Goal: Task Accomplishment & Management: Complete application form

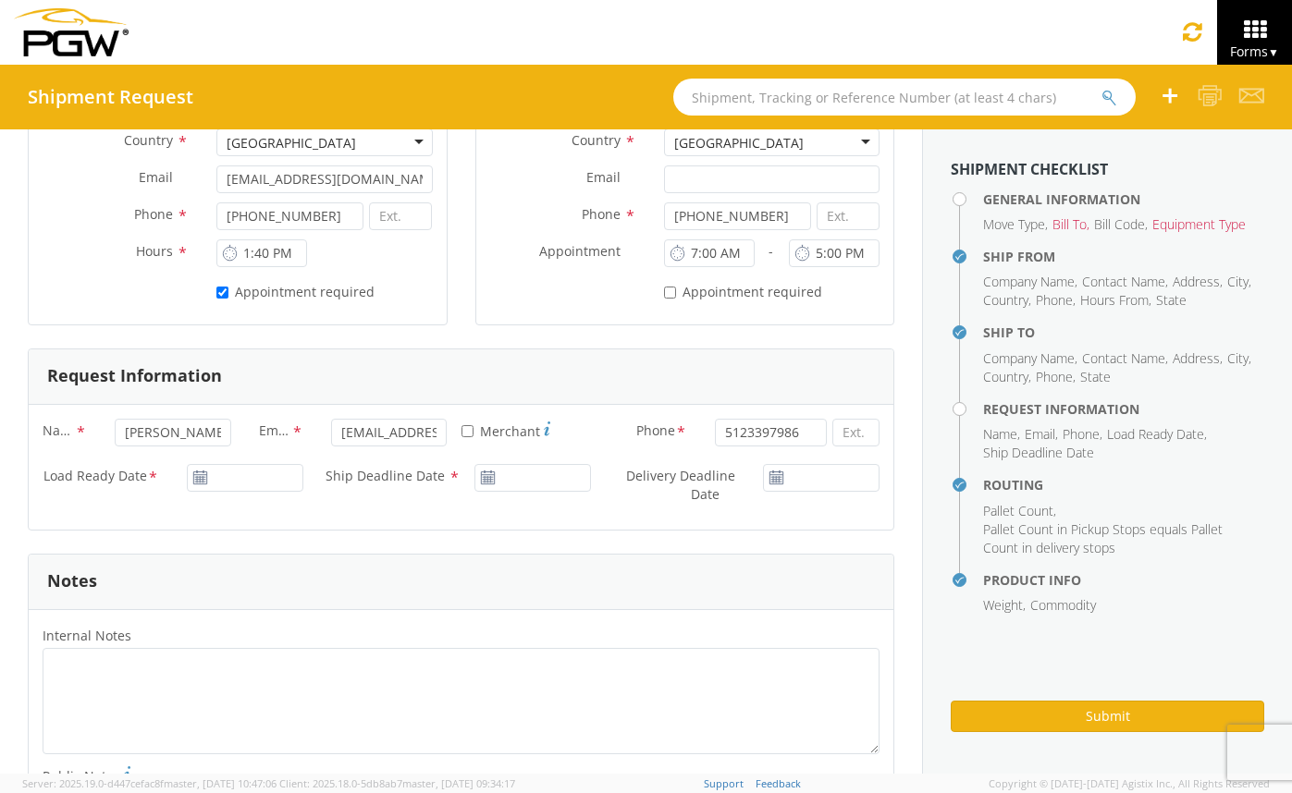
scroll to position [411, 0]
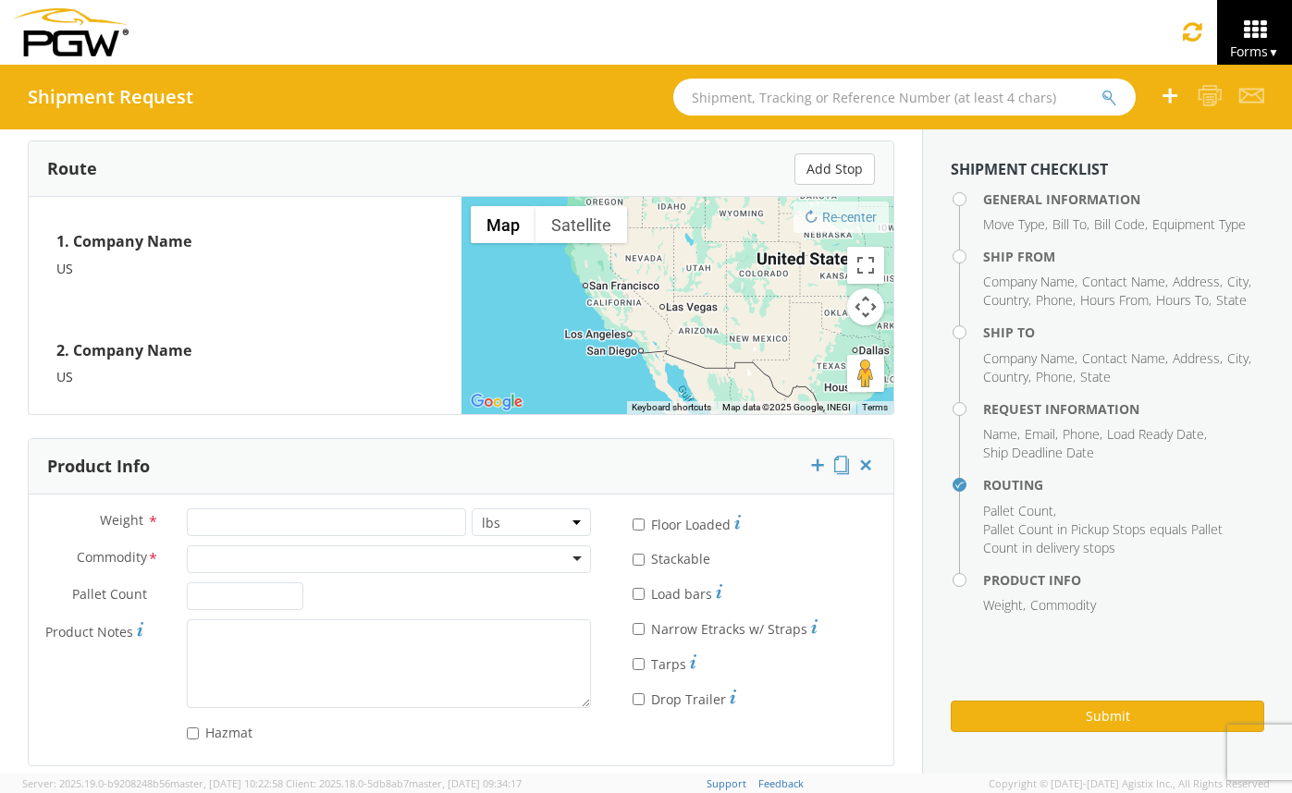
scroll to position [1442, 0]
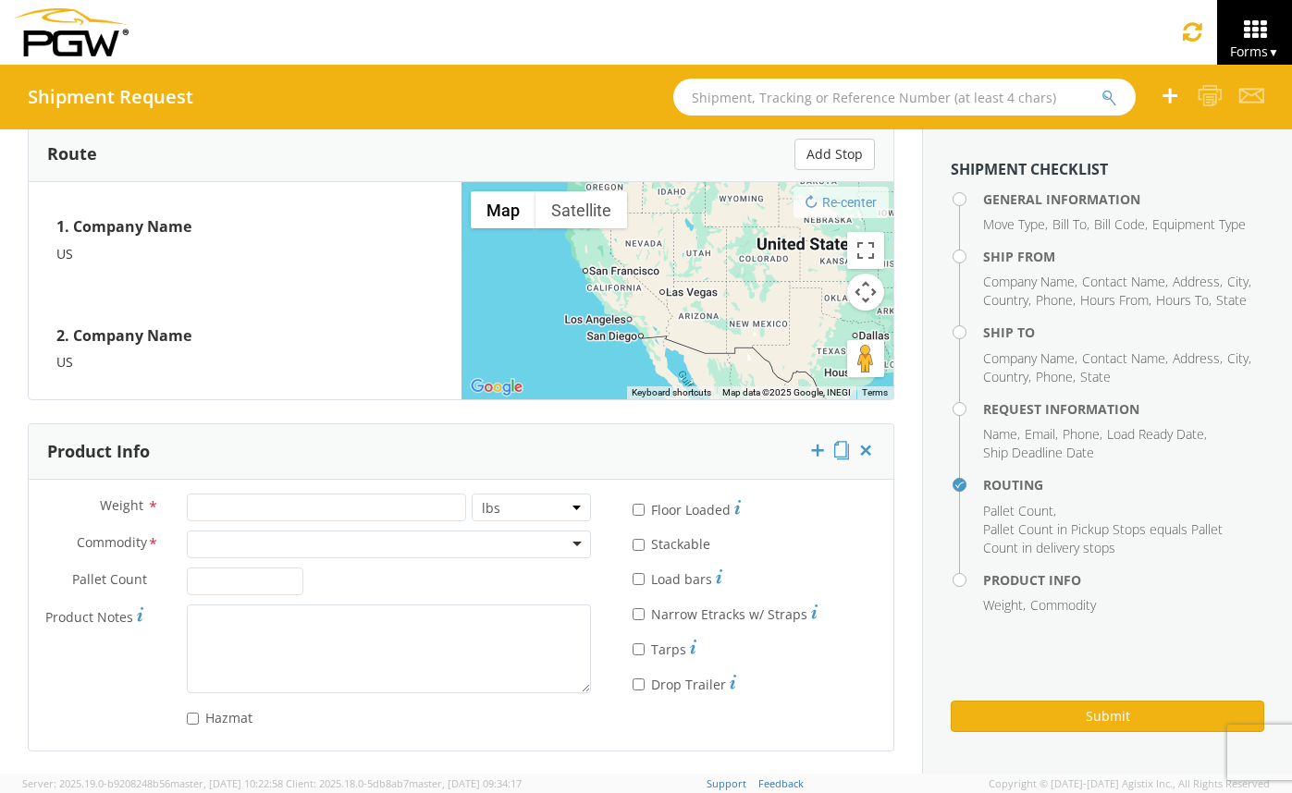
click at [445, 534] on div at bounding box center [389, 545] width 404 height 28
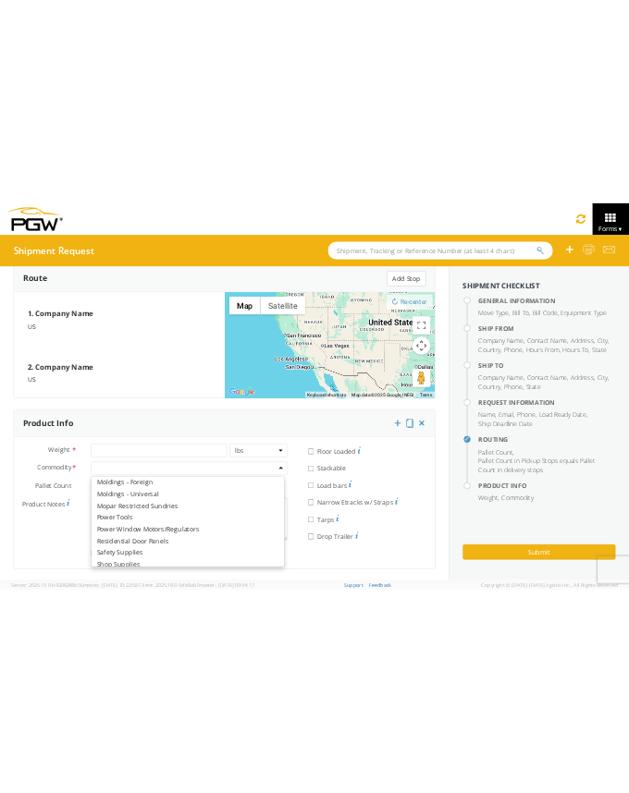
scroll to position [1026, 0]
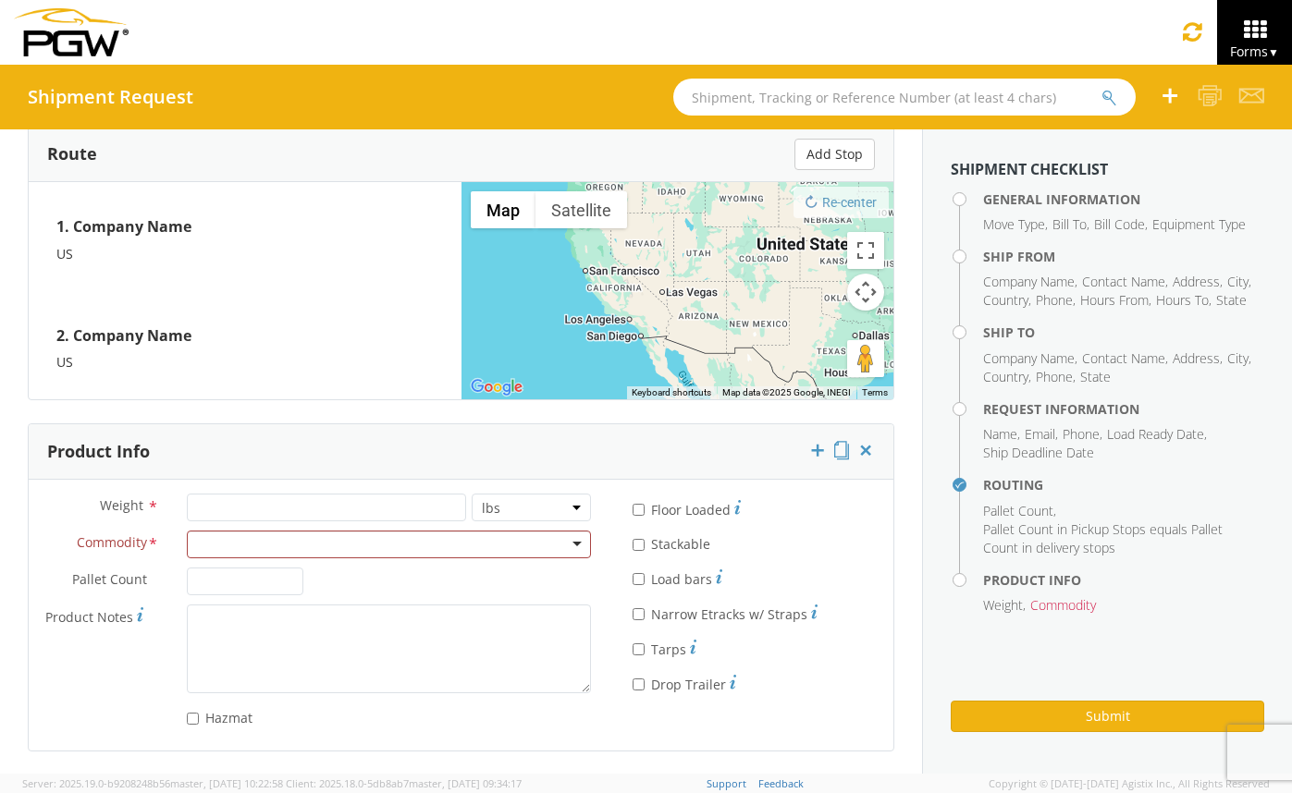
click at [93, 712] on div "Hazmat" at bounding box center [317, 715] width 576 height 25
click at [632, 510] on input "* Floor Loaded" at bounding box center [638, 510] width 12 height 12
checkbox input "true"
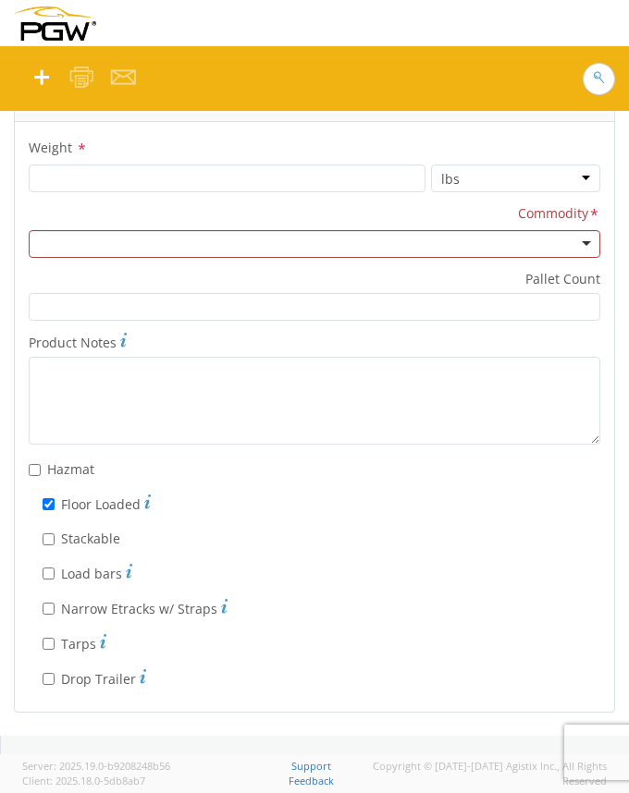
scroll to position [4107, 0]
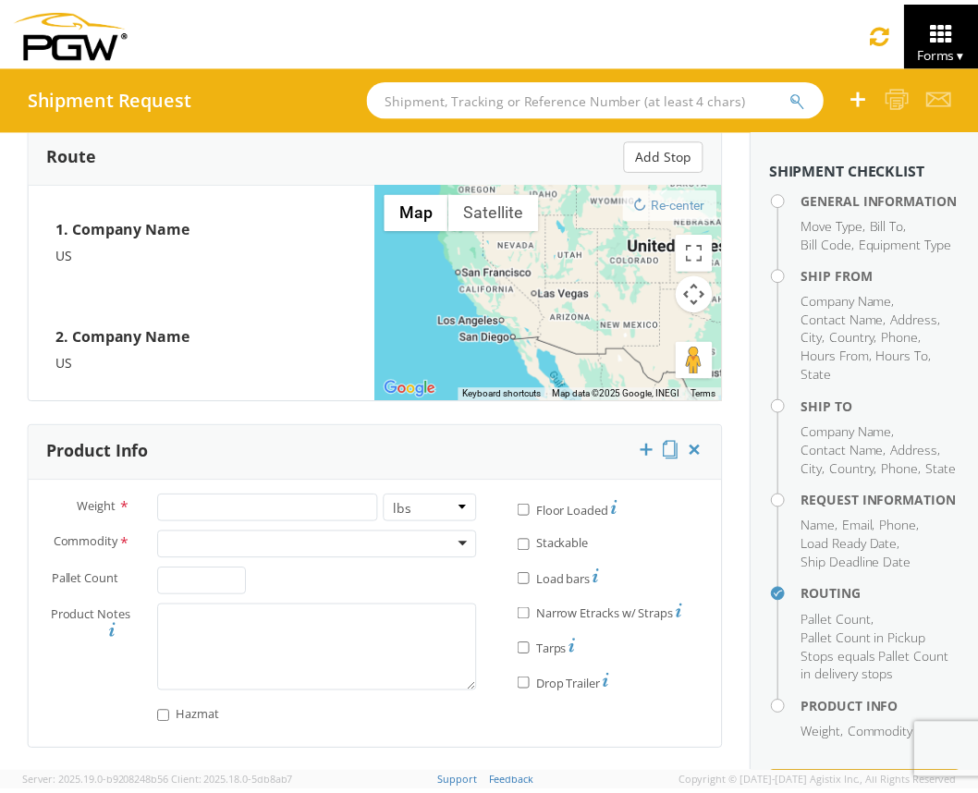
scroll to position [1470, 0]
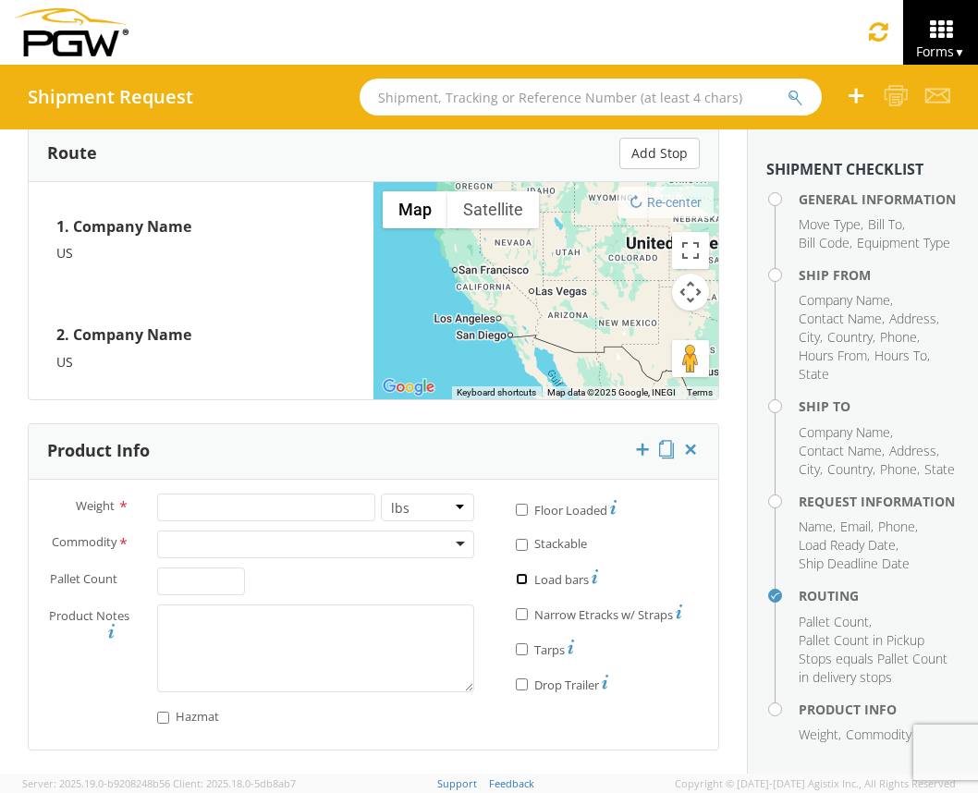
click at [516, 580] on input "* Load bars" at bounding box center [522, 579] width 12 height 12
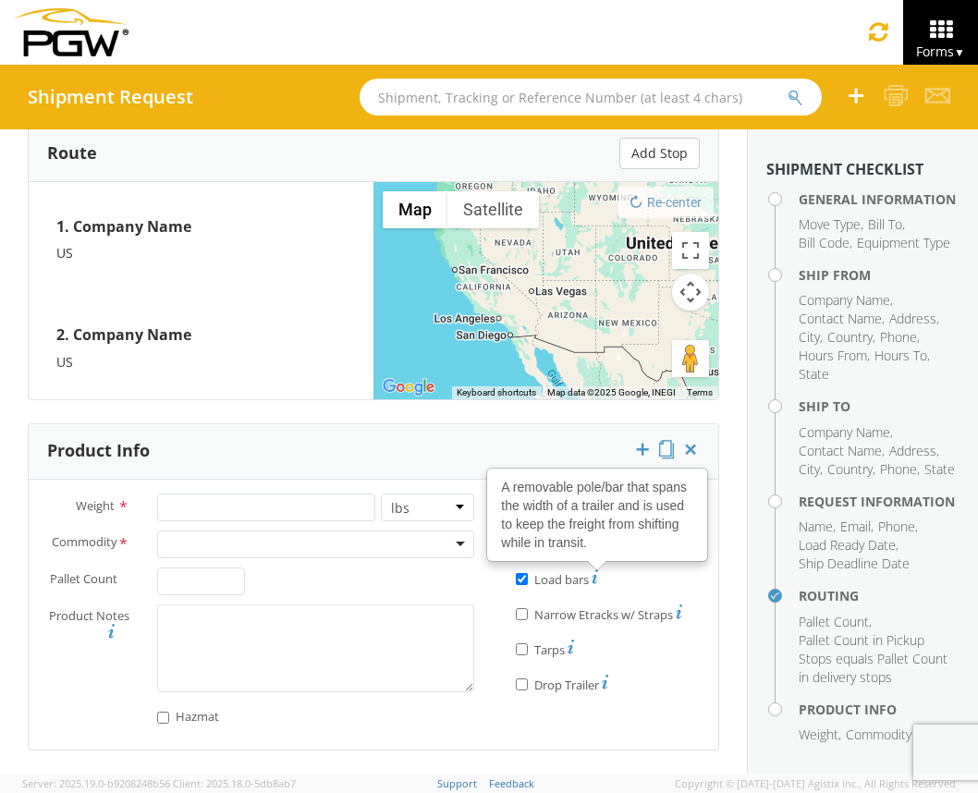
click at [592, 578] on icon at bounding box center [595, 577] width 6 height 15
click at [528, 578] on input "* Load bars A removable pole/bar that spans the width of a trailer and is used …" at bounding box center [522, 579] width 12 height 12
click at [592, 578] on icon at bounding box center [595, 577] width 6 height 15
click at [528, 578] on input "* Load bars A removable pole/bar that spans the width of a trailer and is used …" at bounding box center [522, 579] width 12 height 12
click at [592, 577] on icon at bounding box center [595, 577] width 6 height 15
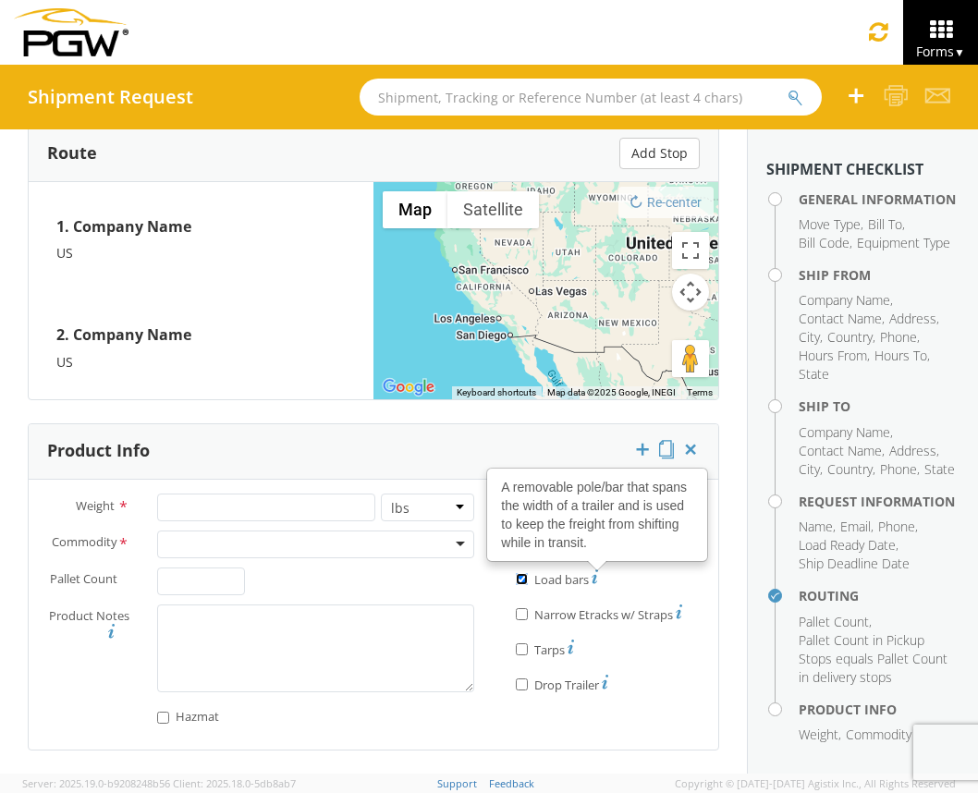
click at [528, 577] on input "* Load bars A removable pole/bar that spans the width of a trailer and is used …" at bounding box center [522, 579] width 12 height 12
click at [592, 581] on use at bounding box center [595, 577] width 6 height 14
click at [528, 581] on input "* Load bars A removable pole/bar that spans the width of a trailer and is used …" at bounding box center [522, 579] width 12 height 12
click at [592, 581] on use at bounding box center [595, 577] width 6 height 14
click at [528, 581] on input "* Load bars A removable pole/bar that spans the width of a trailer and is used …" at bounding box center [522, 579] width 12 height 12
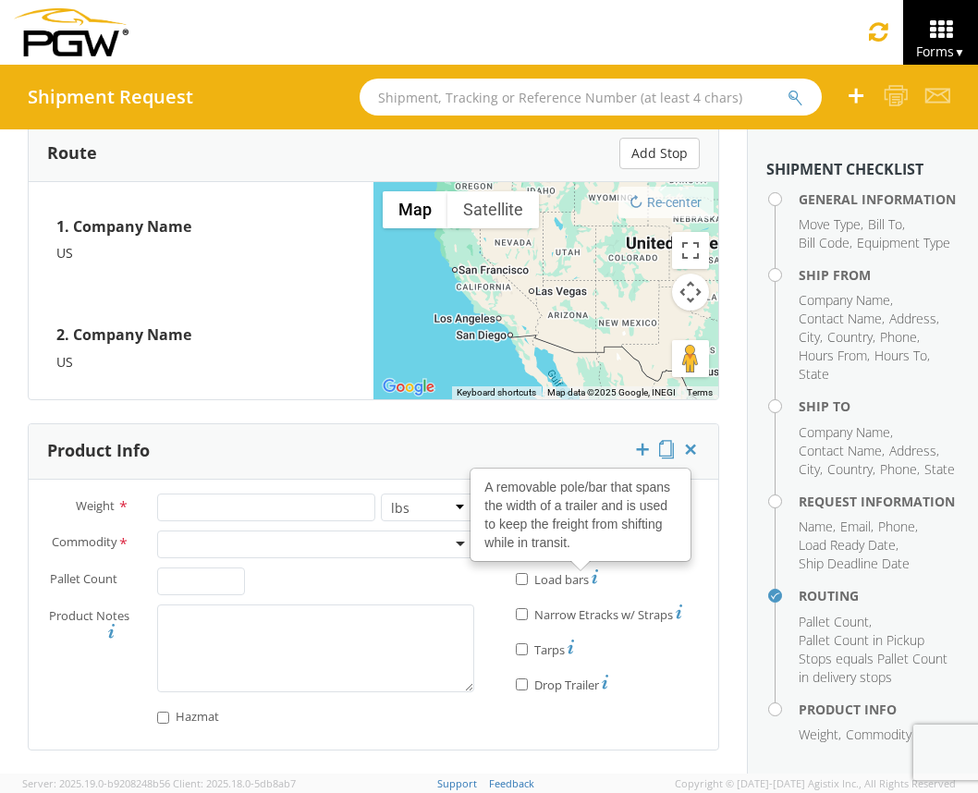
click at [592, 581] on use at bounding box center [595, 577] width 6 height 14
click at [528, 581] on input "* Load bars A removable pole/bar that spans the width of a trailer and is used …" at bounding box center [522, 579] width 12 height 12
checkbox input "true"
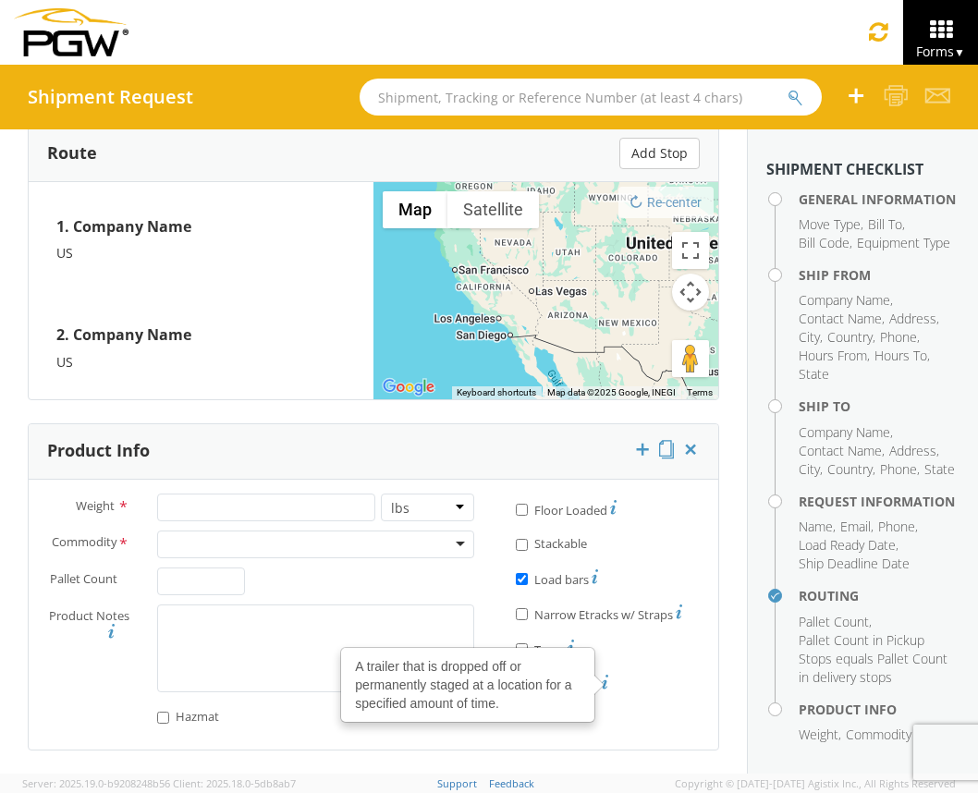
click at [602, 684] on use at bounding box center [605, 682] width 6 height 14
click at [528, 684] on input "* Drop Trailer A trailer that is dropped off or permanently staged at a locatio…" at bounding box center [522, 685] width 12 height 12
click at [602, 684] on use at bounding box center [605, 682] width 6 height 14
click at [528, 684] on input "* Drop Trailer A trailer that is dropped off or permanently staged at a locatio…" at bounding box center [522, 685] width 12 height 12
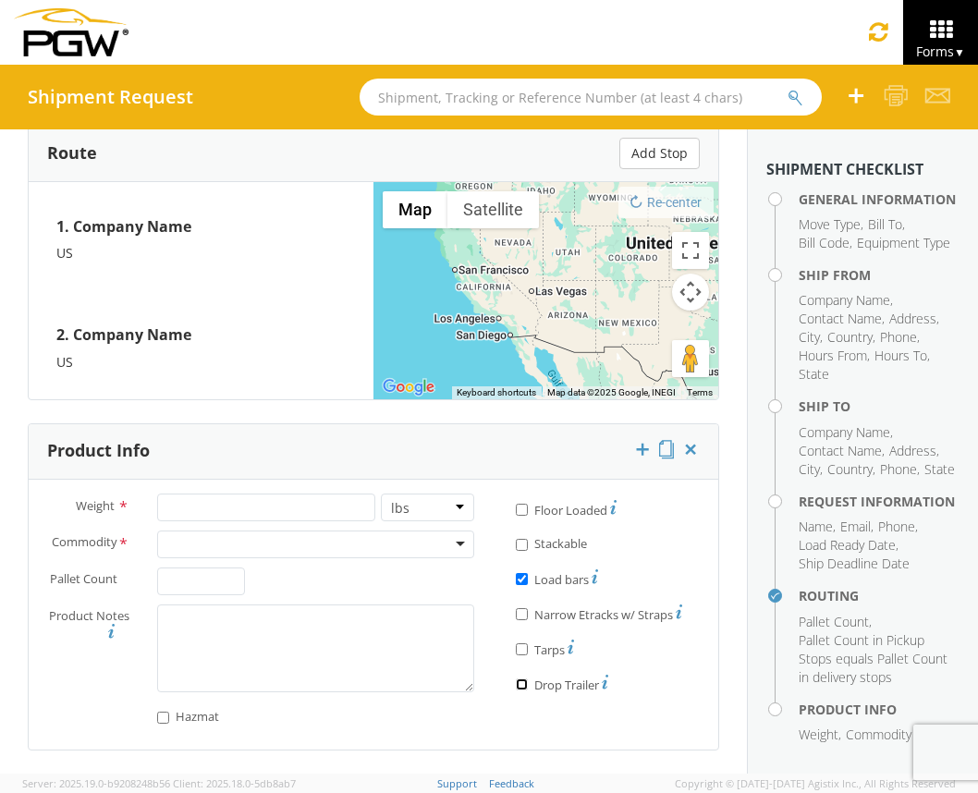
click at [516, 681] on input "* Drop Trailer" at bounding box center [522, 685] width 12 height 12
checkbox input "true"
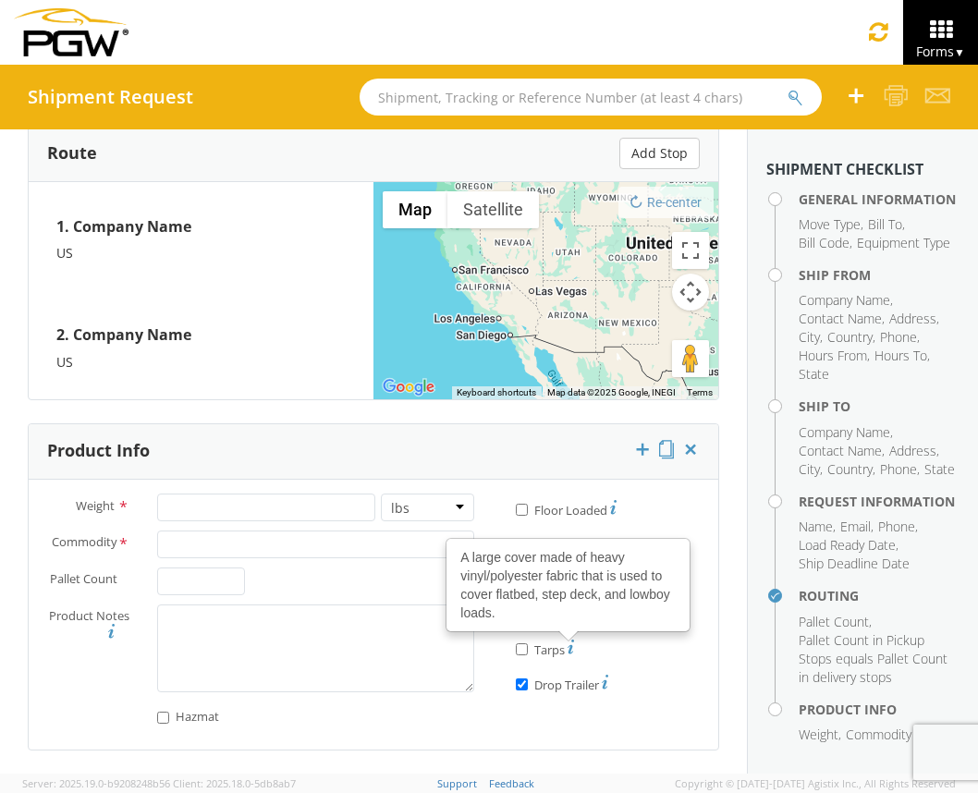
click at [568, 645] on use at bounding box center [571, 647] width 6 height 14
click at [528, 645] on input "* Tarps A large cover made of heavy vinyl/polyester fabric that is used to cove…" at bounding box center [522, 650] width 12 height 12
click at [568, 645] on use at bounding box center [571, 647] width 6 height 14
click at [528, 645] on input "* Tarps A large cover made of heavy vinyl/polyester fabric that is used to cove…" at bounding box center [522, 650] width 12 height 12
click at [568, 645] on use at bounding box center [571, 647] width 6 height 14
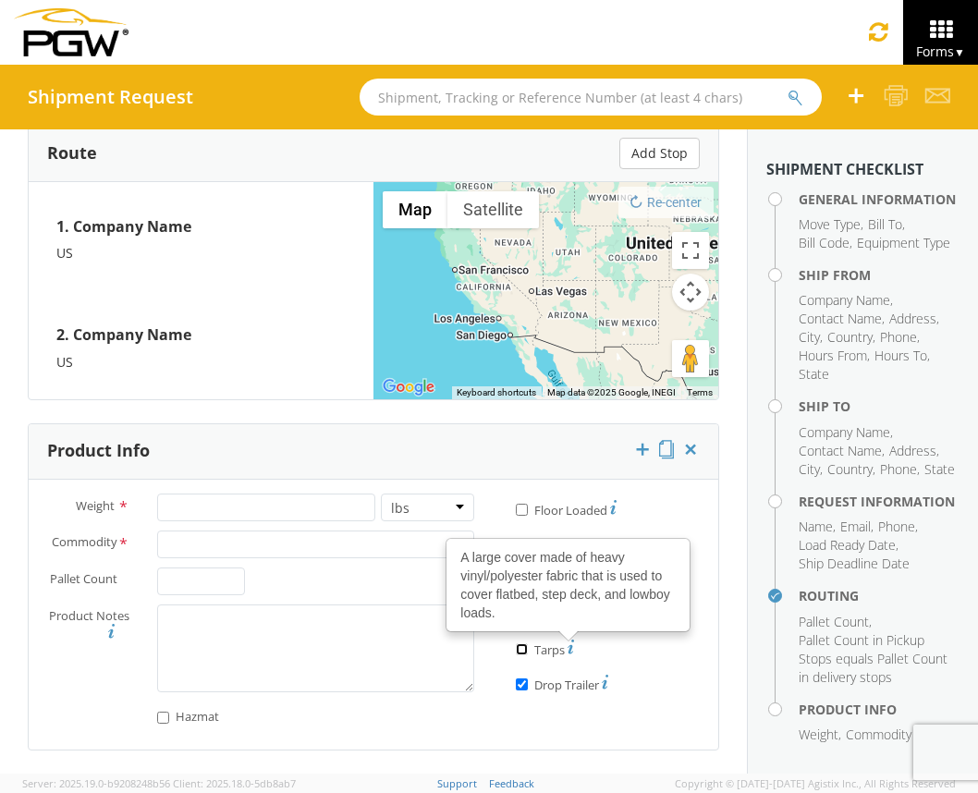
click at [528, 645] on input "* Tarps A large cover made of heavy vinyl/polyester fabric that is used to cove…" at bounding box center [522, 650] width 12 height 12
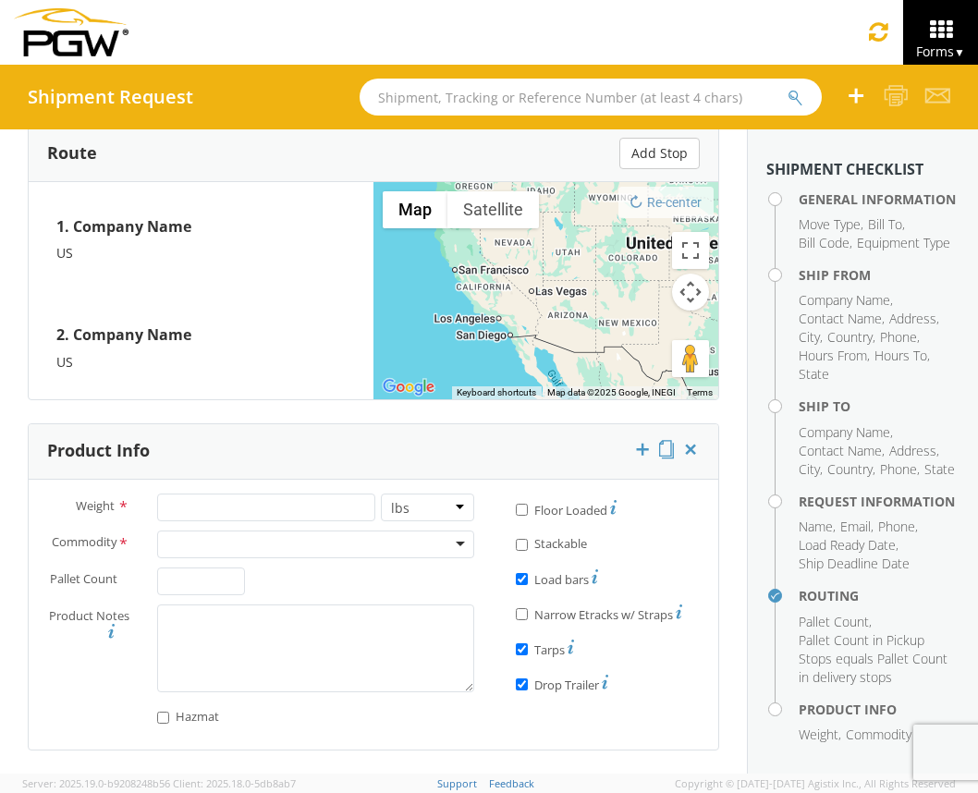
click at [568, 644] on use at bounding box center [571, 647] width 6 height 14
click at [528, 644] on input "* Tarps" at bounding box center [522, 650] width 12 height 12
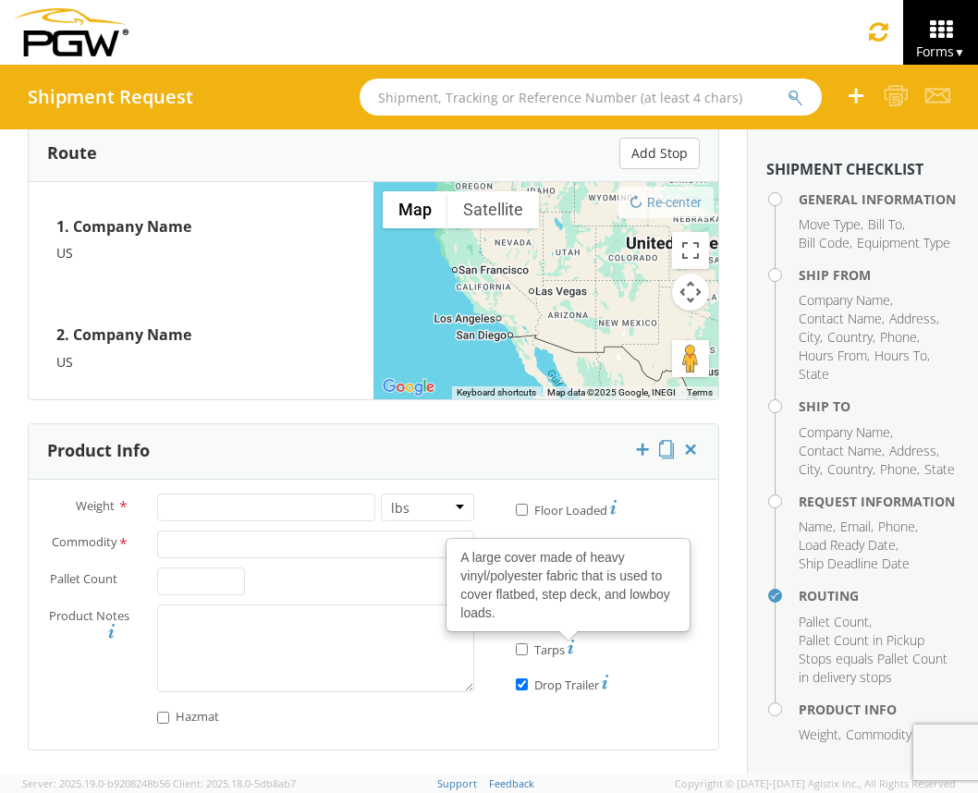
click at [568, 644] on use at bounding box center [571, 647] width 6 height 14
click at [528, 644] on input "* Tarps A large cover made of heavy vinyl/polyester fabric that is used to cove…" at bounding box center [522, 650] width 12 height 12
click at [568, 650] on use at bounding box center [571, 647] width 6 height 14
click at [528, 650] on input "* Tarps A large cover made of heavy vinyl/polyester fabric that is used to cove…" at bounding box center [522, 650] width 12 height 12
click at [568, 646] on icon at bounding box center [571, 647] width 6 height 15
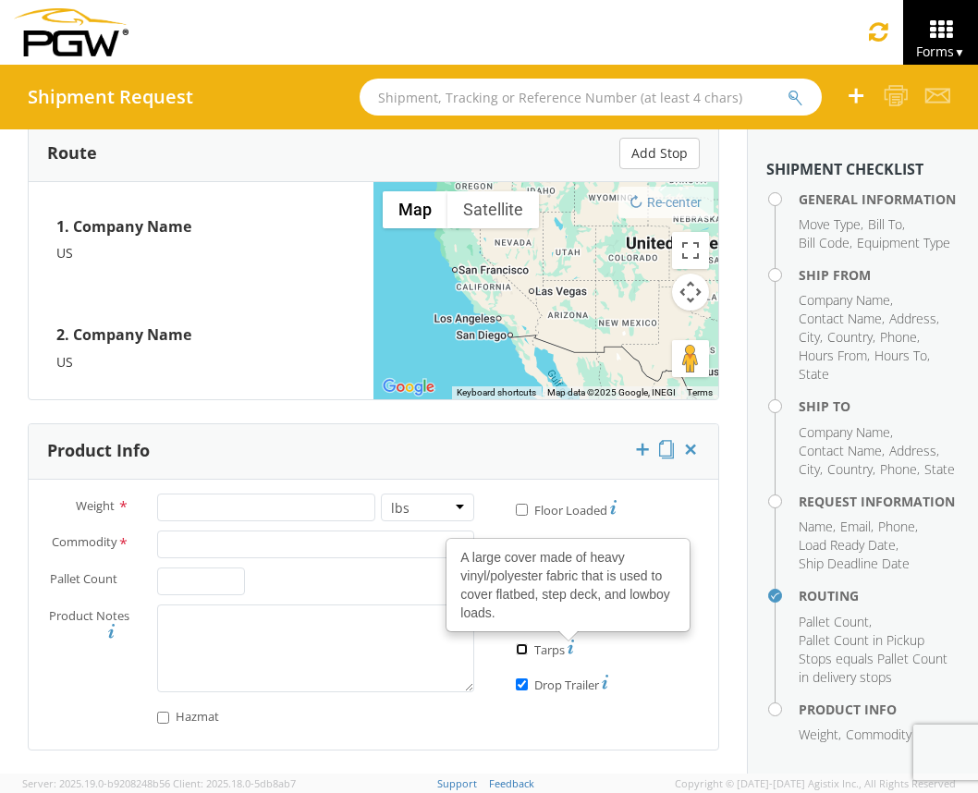
click at [528, 646] on input "* Tarps A large cover made of heavy vinyl/polyester fabric that is used to cove…" at bounding box center [522, 650] width 12 height 12
click at [568, 646] on icon at bounding box center [571, 647] width 6 height 15
click at [528, 646] on input "* Tarps A large cover made of heavy vinyl/polyester fabric that is used to cove…" at bounding box center [522, 650] width 12 height 12
click at [568, 646] on icon at bounding box center [571, 647] width 6 height 15
click at [528, 646] on input "* Tarps A large cover made of heavy vinyl/polyester fabric that is used to cove…" at bounding box center [522, 650] width 12 height 12
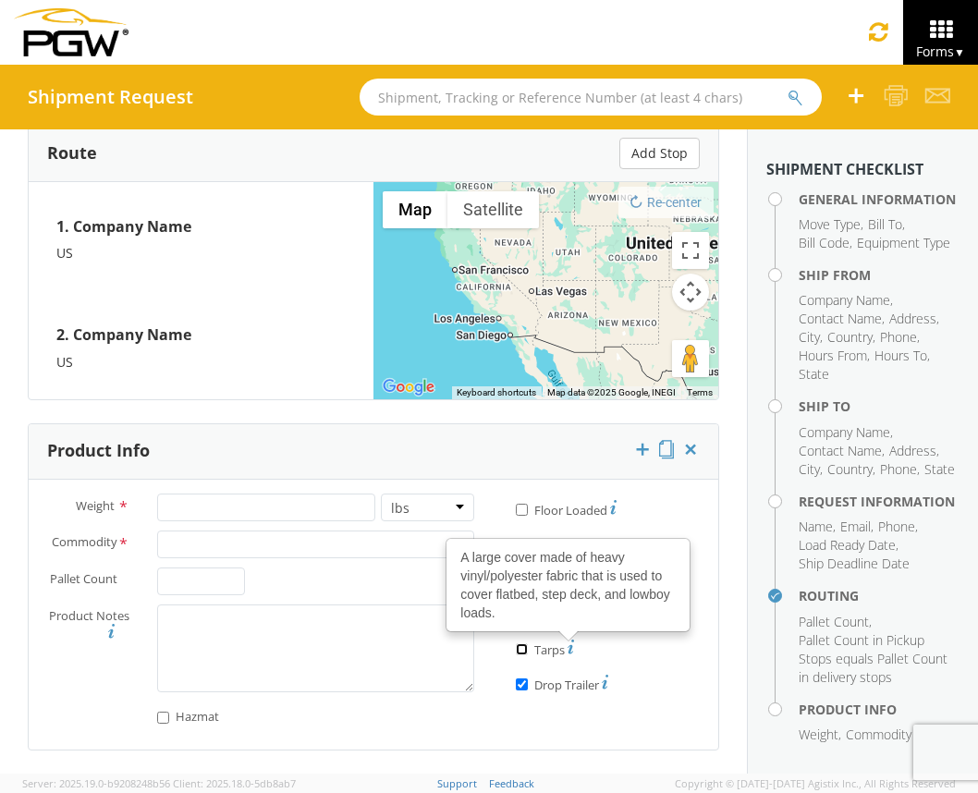
checkbox input "true"
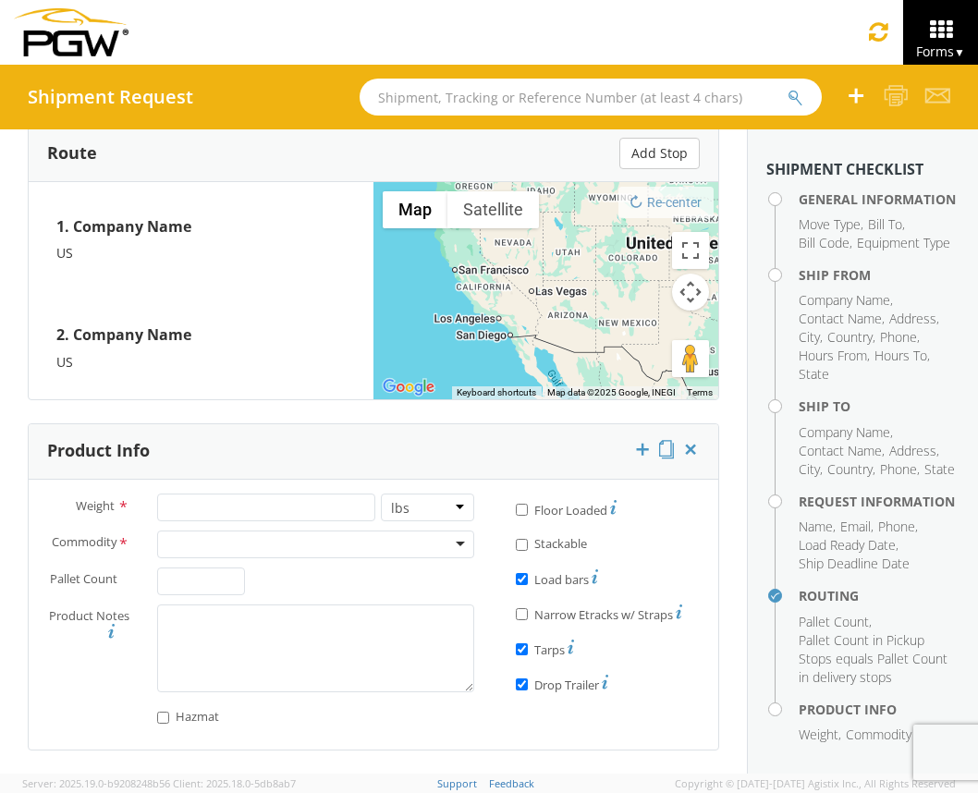
click at [545, 617] on label "* Narrow Etracks w/ Straps" at bounding box center [599, 613] width 166 height 22
click at [528, 617] on input "* Narrow Etracks w/ Straps" at bounding box center [522, 614] width 12 height 12
click at [548, 615] on label "* Narrow Etracks w/ Straps" at bounding box center [599, 613] width 166 height 22
click at [528, 615] on input "* Narrow Etracks w/ Straps" at bounding box center [522, 614] width 12 height 12
click at [548, 615] on label "* Narrow Etracks w/ Straps" at bounding box center [599, 613] width 166 height 22
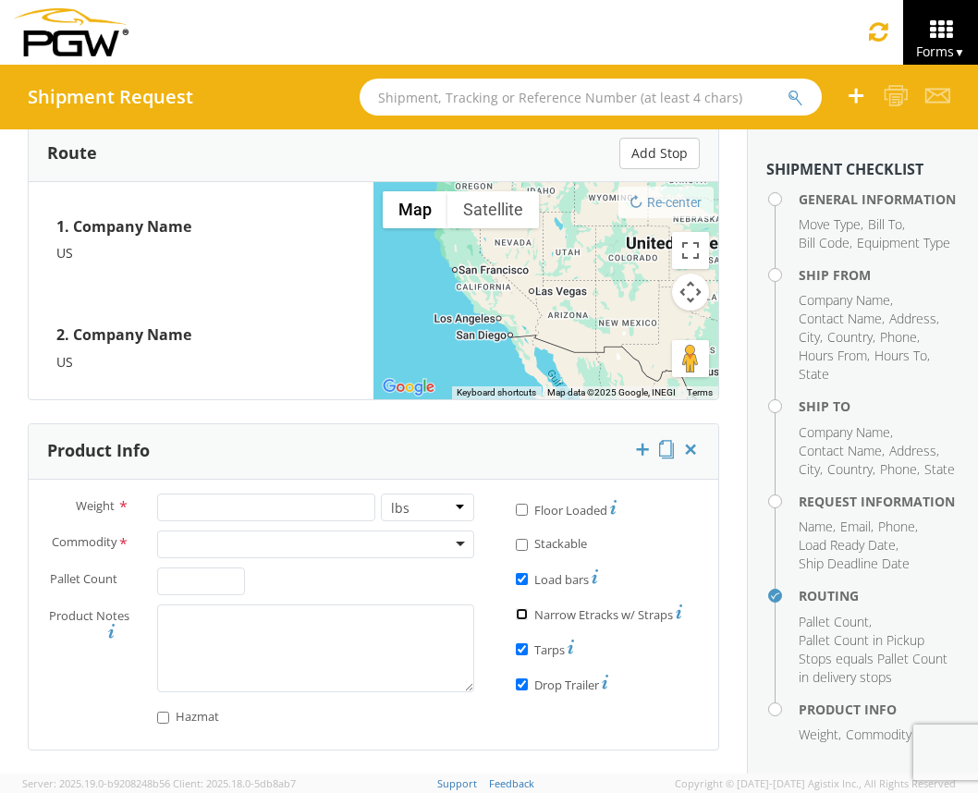
click at [528, 615] on input "* Narrow Etracks w/ Straps" at bounding box center [522, 614] width 12 height 12
click at [548, 615] on label "* Narrow Etracks w/ Straps" at bounding box center [599, 613] width 166 height 22
click at [528, 615] on input "* Narrow Etracks w/ Straps" at bounding box center [522, 614] width 12 height 12
click at [628, 613] on label "* Narrow Etracks w/ Straps" at bounding box center [599, 613] width 166 height 22
click at [528, 613] on input "* Narrow Etracks w/ Straps" at bounding box center [522, 614] width 12 height 12
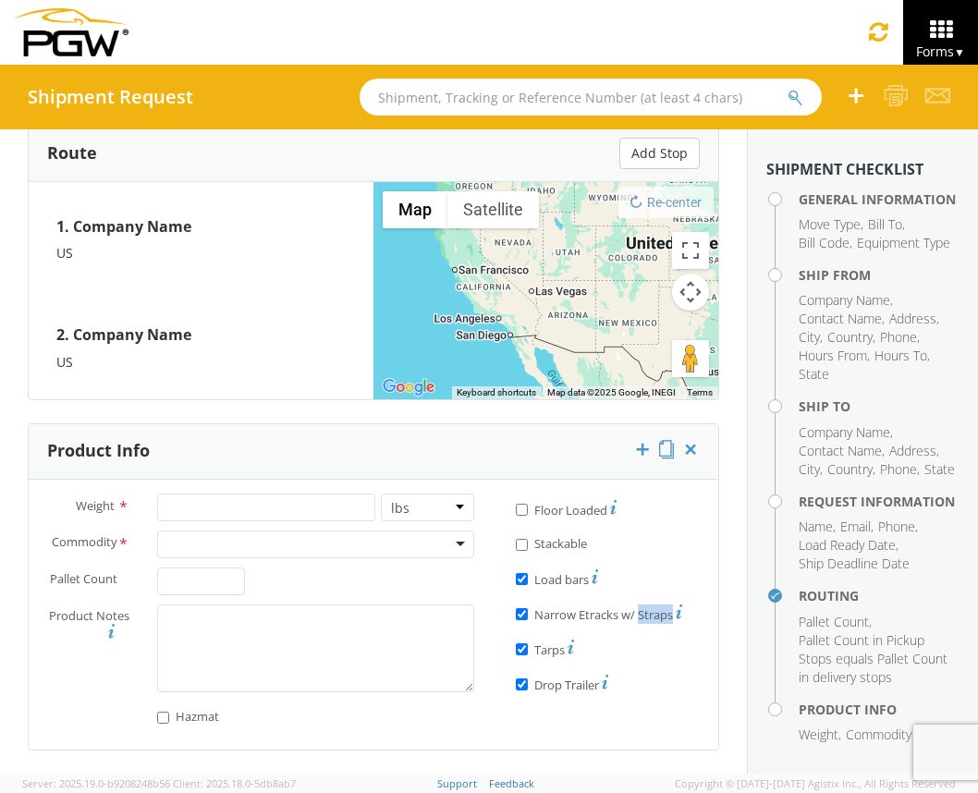
click at [628, 613] on label "* Narrow Etracks w/ Straps" at bounding box center [599, 613] width 166 height 22
click at [528, 613] on input "* Narrow Etracks w/ Straps" at bounding box center [522, 614] width 12 height 12
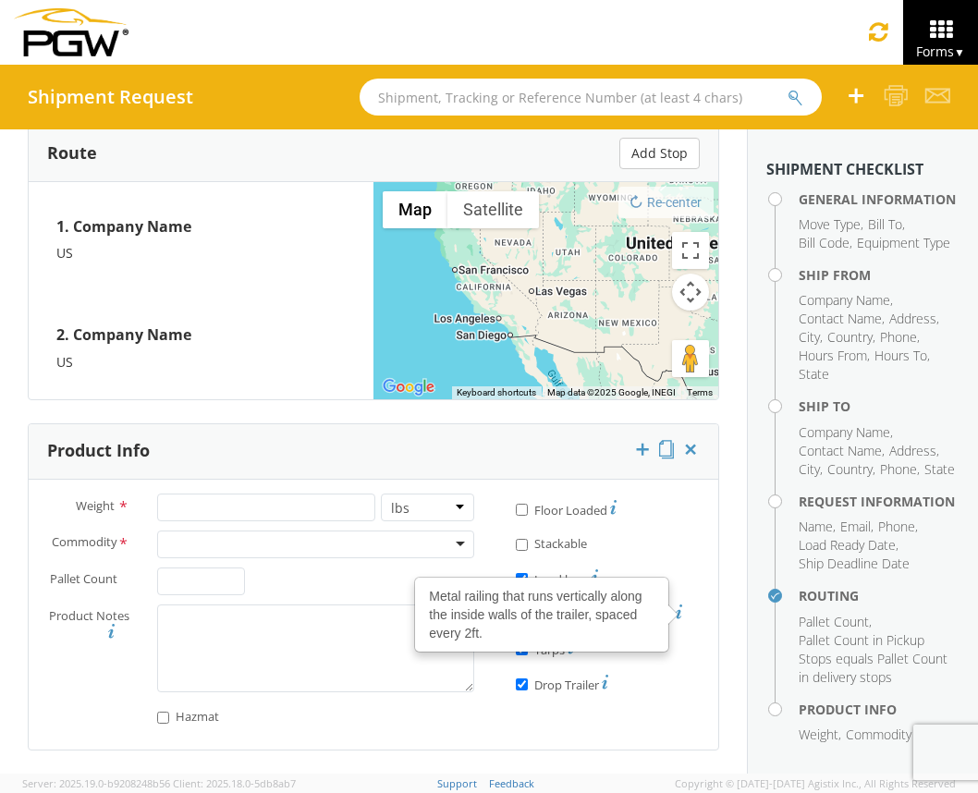
click at [628, 614] on icon at bounding box center [679, 612] width 6 height 15
click at [528, 614] on input "* Narrow Etracks w/ Straps Metal railing that runs vertically along the inside …" at bounding box center [522, 614] width 12 height 12
checkbox input "true"
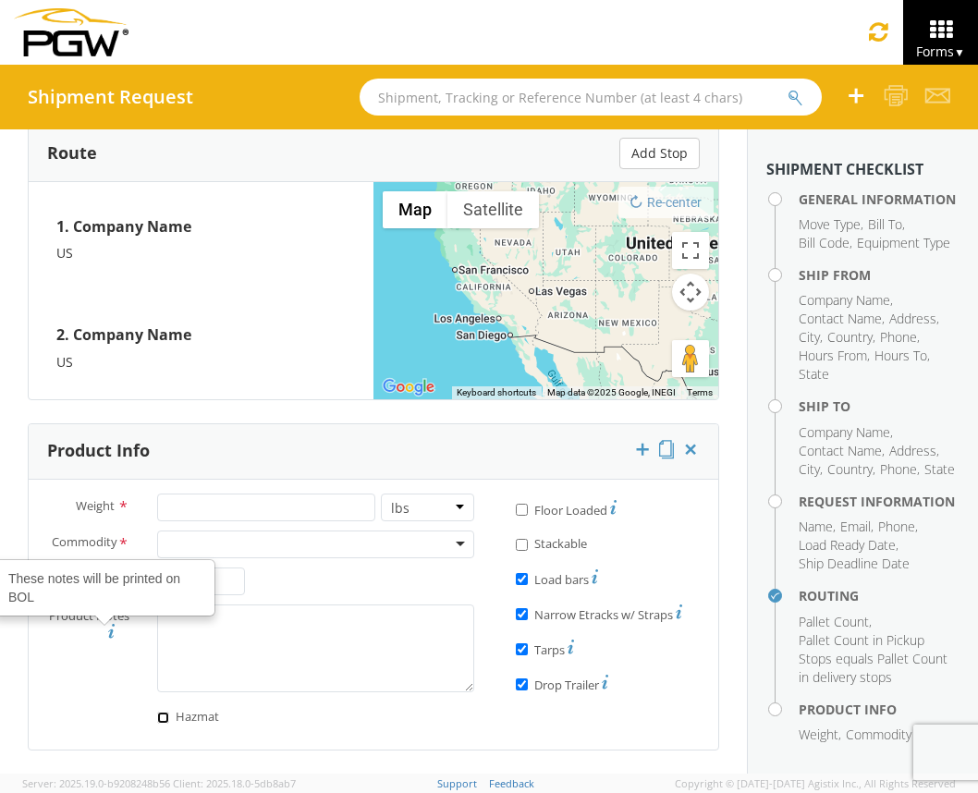
click at [164, 720] on input "Hazmat" at bounding box center [163, 718] width 12 height 12
checkbox input "true"
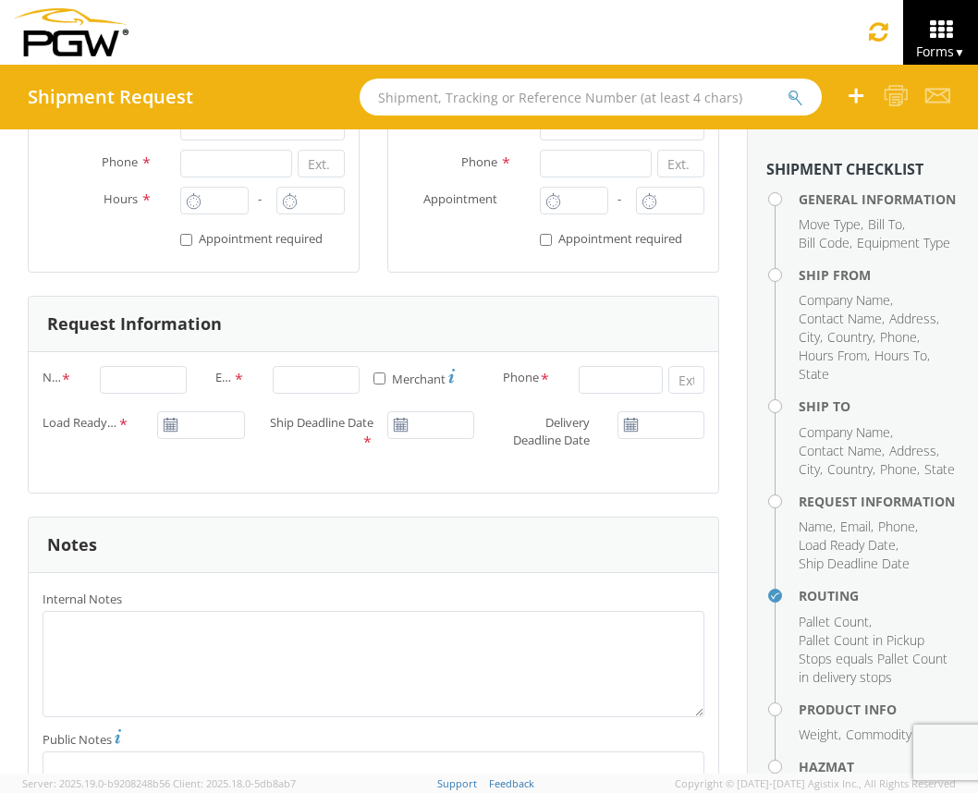
scroll to position [196, 0]
